Goal: Navigation & Orientation: Find specific page/section

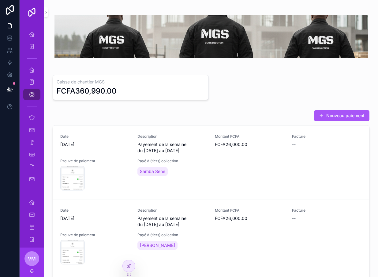
click at [31, 70] on icon "scrollable content" at bounding box center [32, 70] width 6 height 6
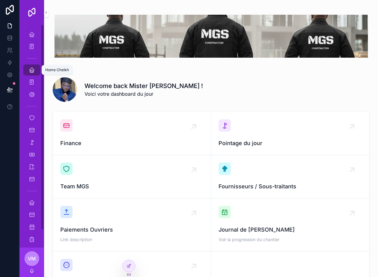
click at [33, 67] on div "Home Cheikh" at bounding box center [32, 70] width 10 height 10
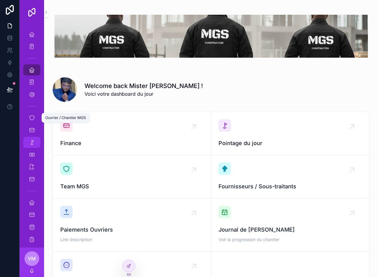
click at [31, 142] on icon "scrollable content" at bounding box center [32, 142] width 6 height 6
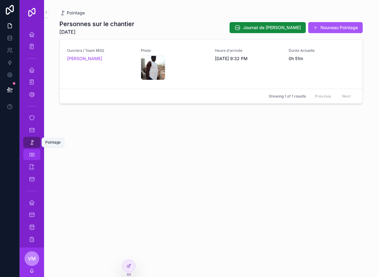
click at [29, 154] on icon "scrollable content" at bounding box center [32, 154] width 6 height 6
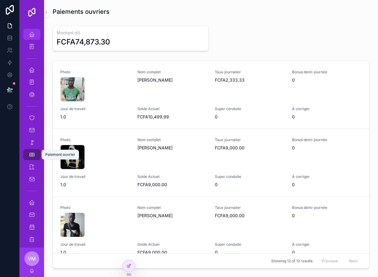
click at [30, 31] on icon "scrollable content" at bounding box center [32, 34] width 6 height 6
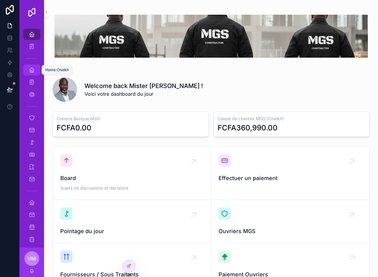
click at [32, 70] on icon "scrollable content" at bounding box center [32, 70] width 6 height 6
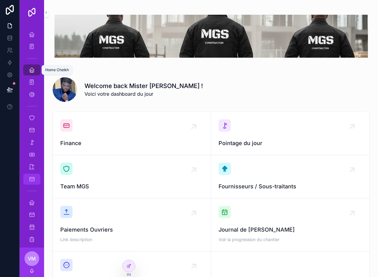
click at [31, 178] on icon "scrollable content" at bounding box center [32, 179] width 6 height 6
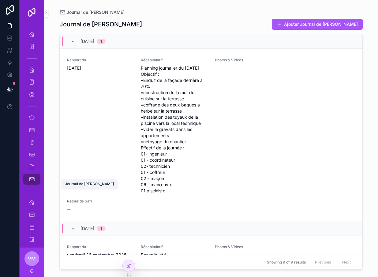
click at [29, 184] on link "Journal de [PERSON_NAME]" at bounding box center [31, 178] width 17 height 11
click at [31, 186] on div "scrollable content" at bounding box center [31, 191] width 17 height 10
click at [31, 180] on icon "scrollable content" at bounding box center [32, 179] width 6 height 6
click at [27, 128] on div "Documents" at bounding box center [32, 130] width 10 height 10
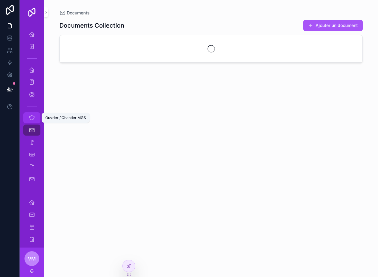
click at [32, 120] on icon "scrollable content" at bounding box center [32, 118] width 6 height 6
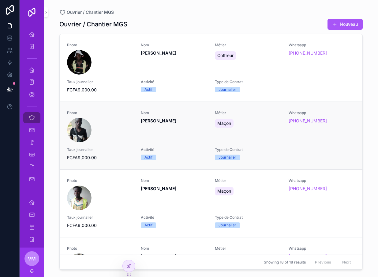
click at [77, 139] on div "scrollable content" at bounding box center [79, 130] width 25 height 25
